Goal: Communication & Community: Ask a question

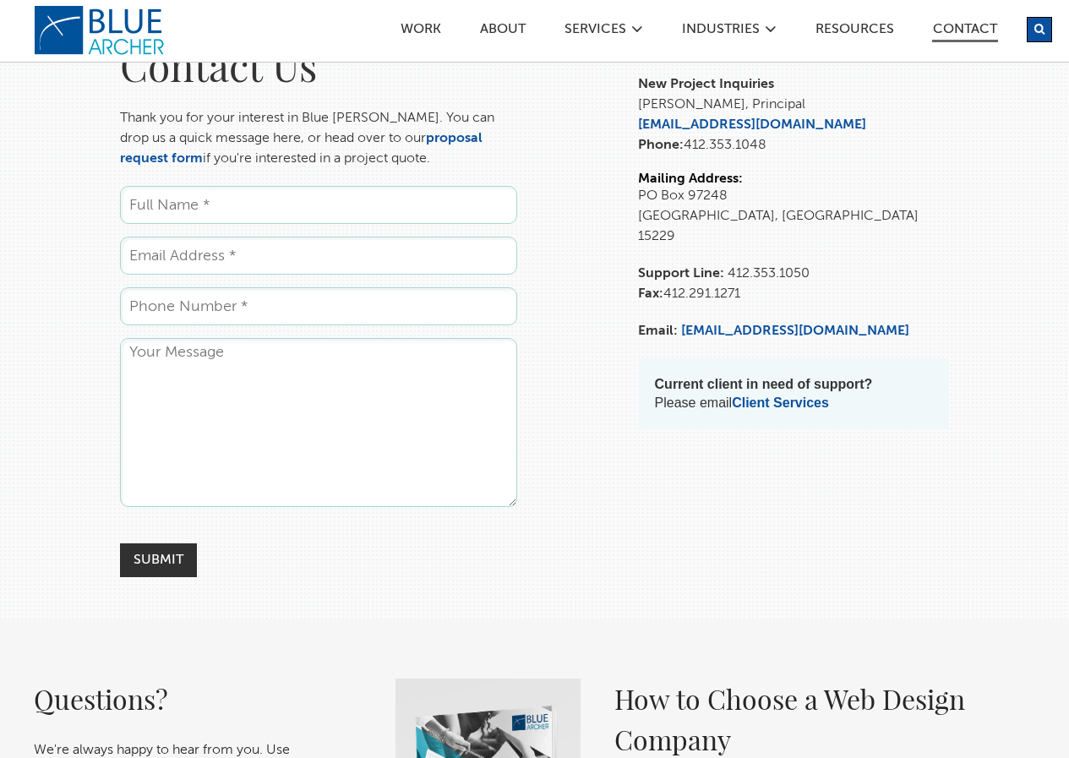
scroll to position [169, 0]
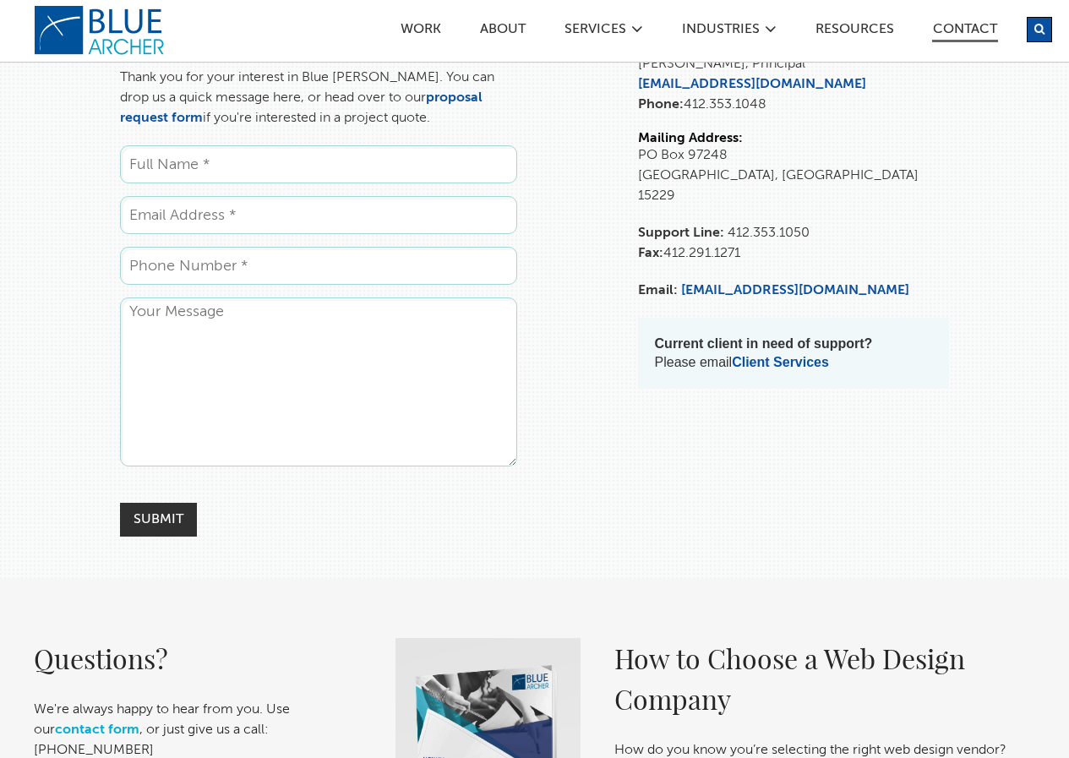
click at [224, 183] on input "Name *" at bounding box center [318, 164] width 397 height 38
type input "Abdullah Ali"
type input "abdullah@zaphyre.net"
type input "2029530680"
click at [245, 395] on textarea "Comments" at bounding box center [318, 381] width 397 height 169
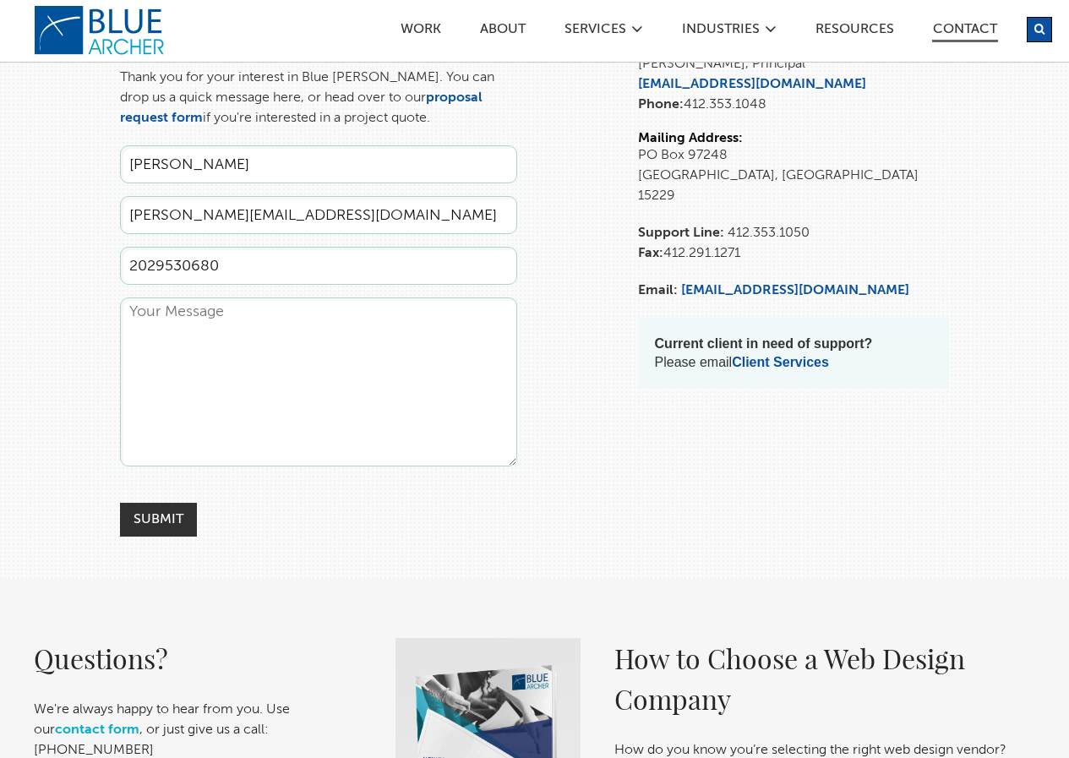
paste textarea "Hi, At Zaphyre, we help IT firms like Redlegg and Gnet Solutions consistently f…"
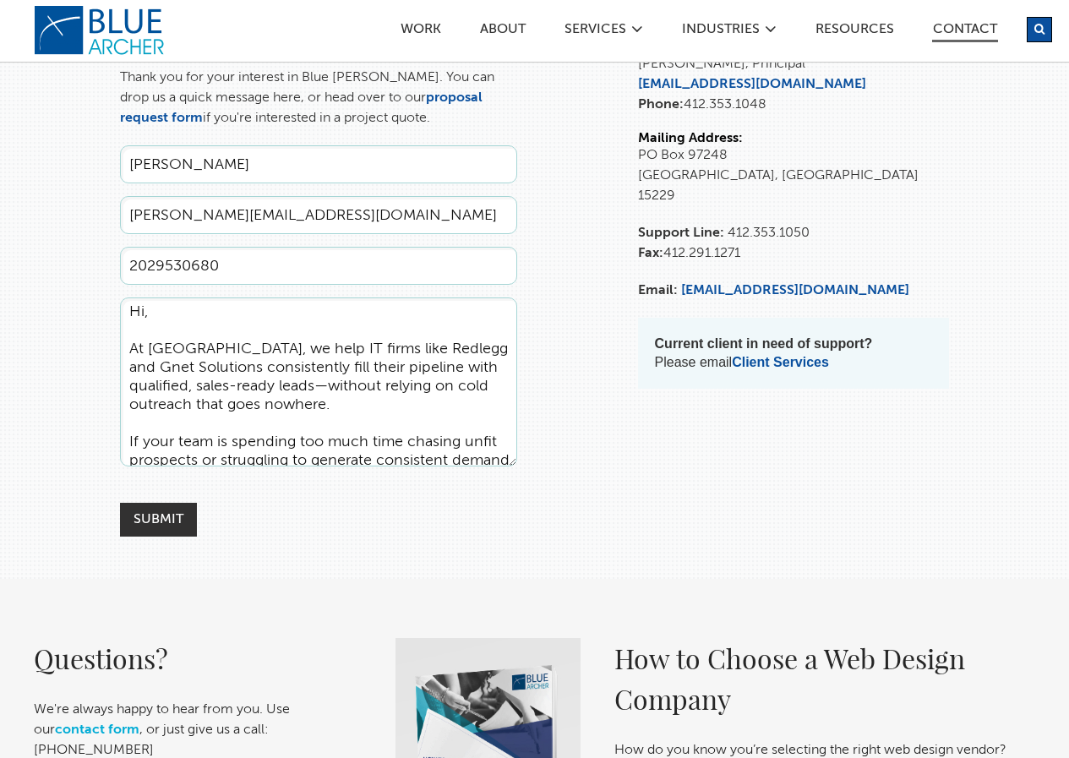
scroll to position [283, 0]
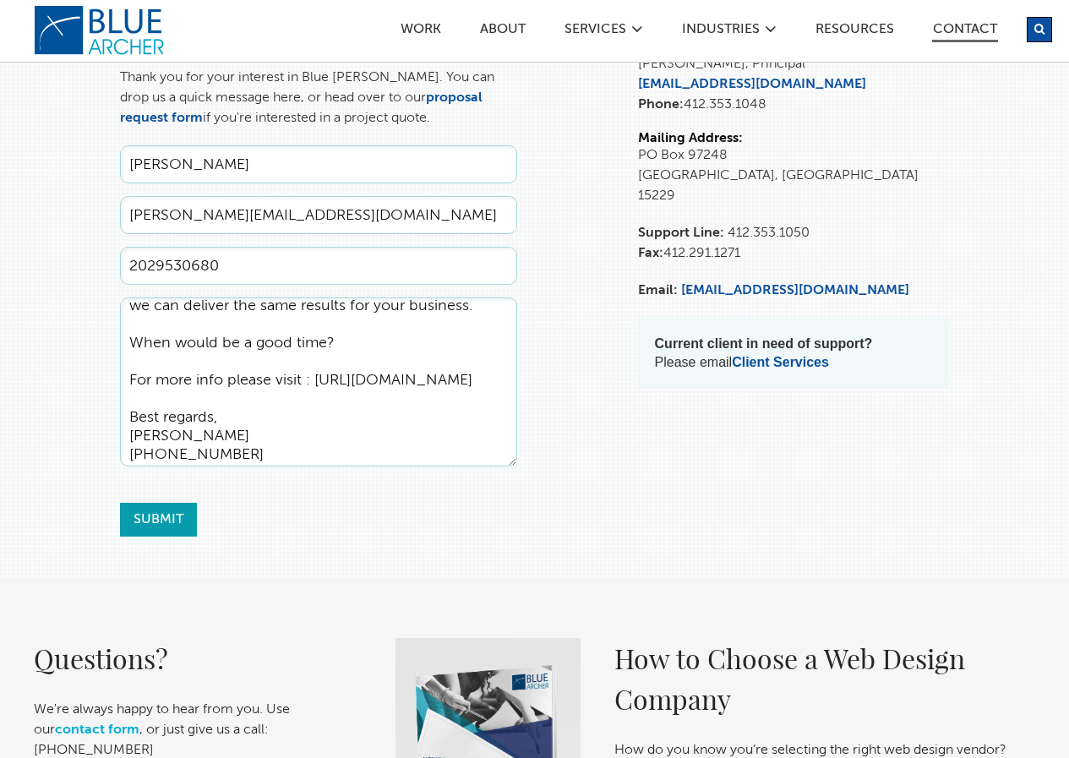
type textarea "Hi, At Zaphyre, we help IT firms like Redlegg and Gnet Solutions consistently f…"
click at [186, 536] on input "Submit" at bounding box center [158, 520] width 77 height 34
